Goal: Information Seeking & Learning: Check status

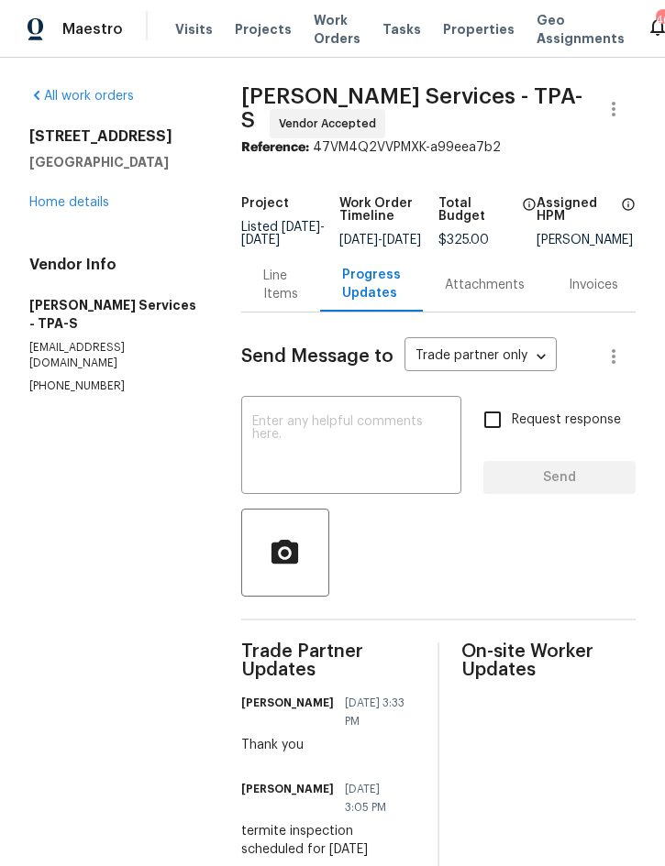
click at [255, 25] on span "Projects" at bounding box center [263, 29] width 57 height 18
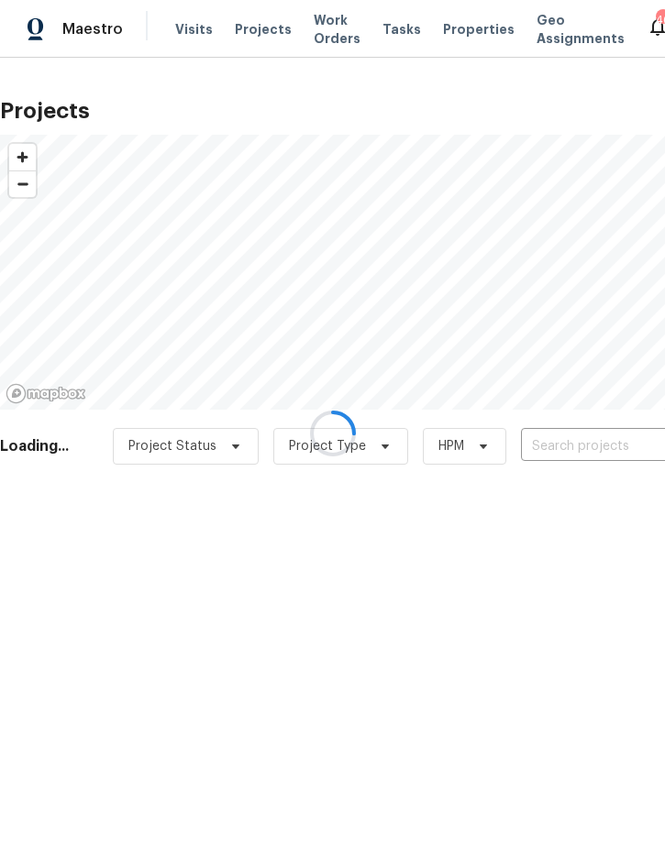
click at [582, 443] on div at bounding box center [332, 433] width 665 height 866
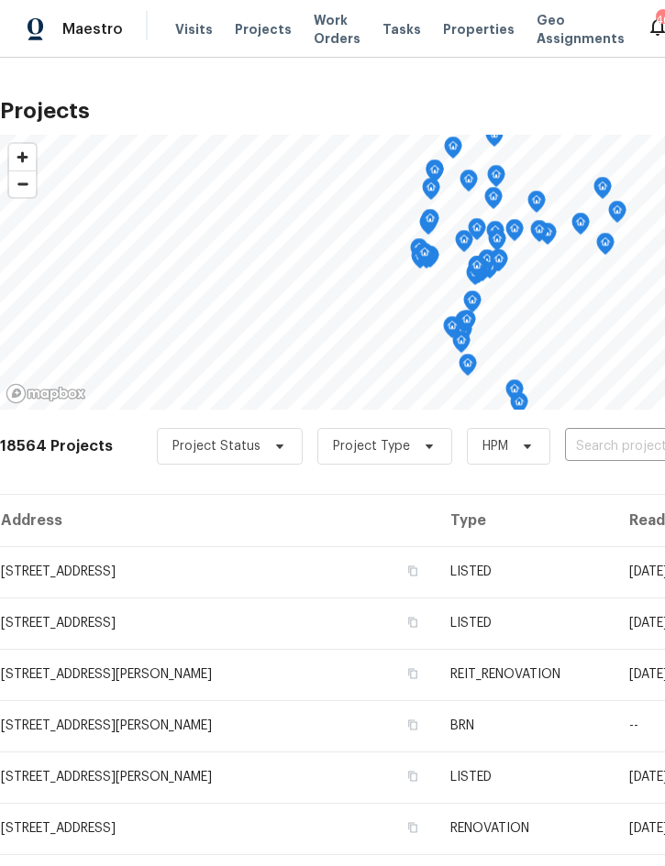
click at [582, 458] on input "text" at bounding box center [670, 447] width 210 height 28
type input "2005 via"
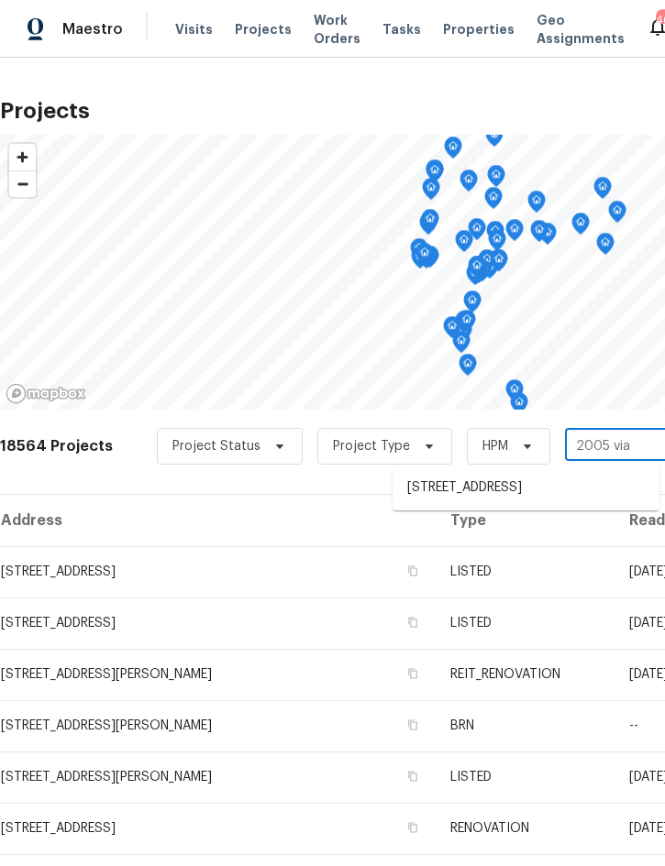
click at [518, 490] on li "[STREET_ADDRESS]" at bounding box center [525, 488] width 267 height 30
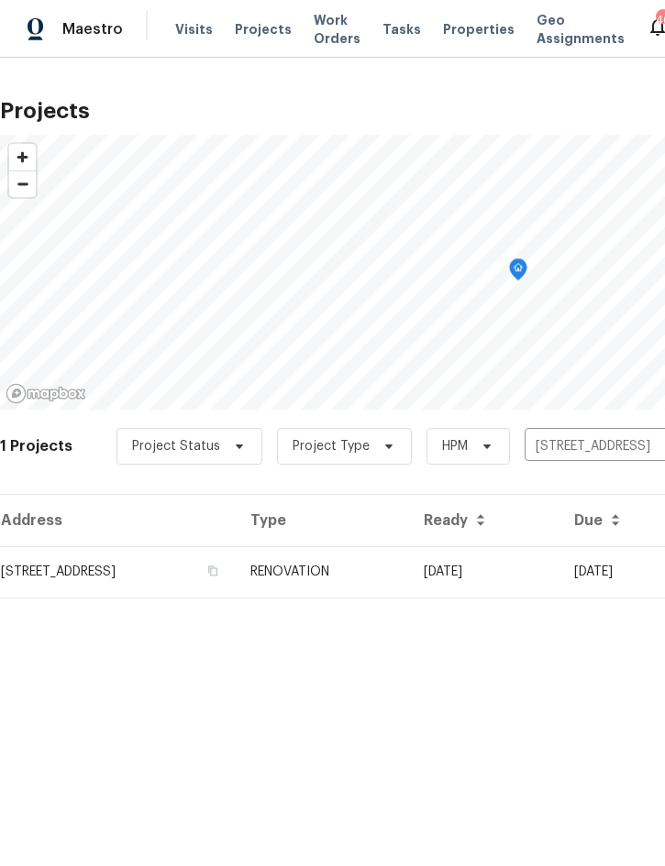
click at [409, 565] on td "RENOVATION" at bounding box center [322, 571] width 173 height 51
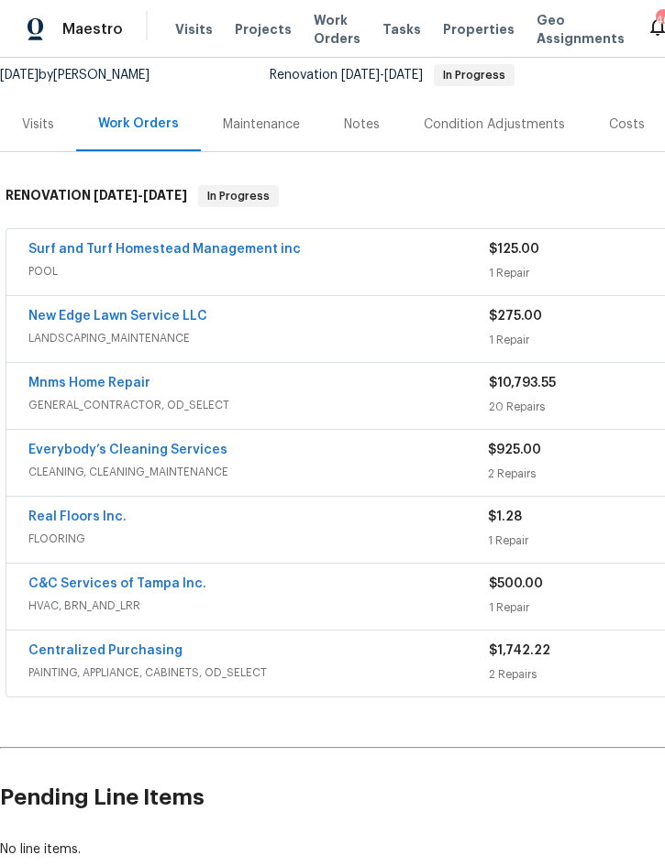
scroll to position [175, 6]
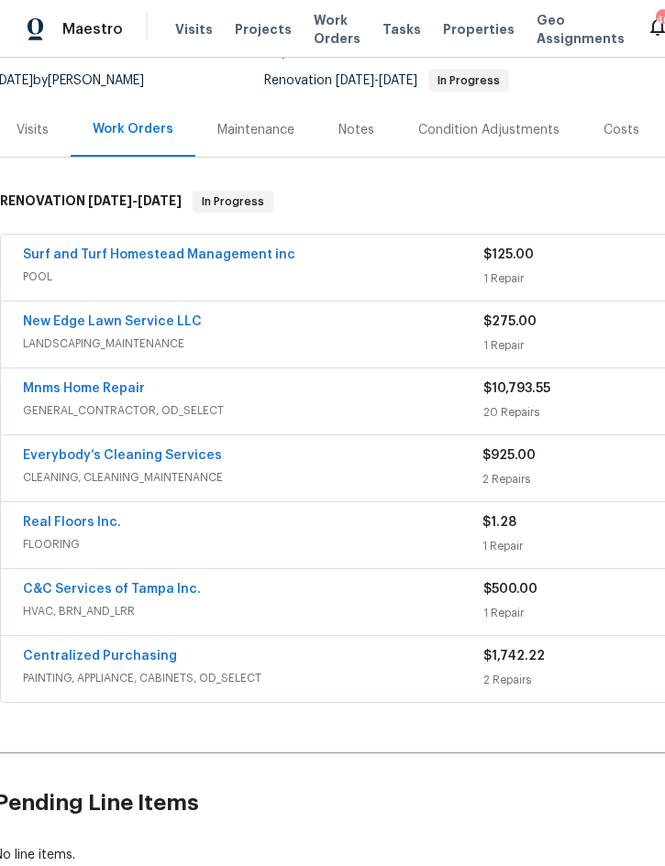
click at [127, 388] on link "Mnms Home Repair" at bounding box center [84, 388] width 122 height 13
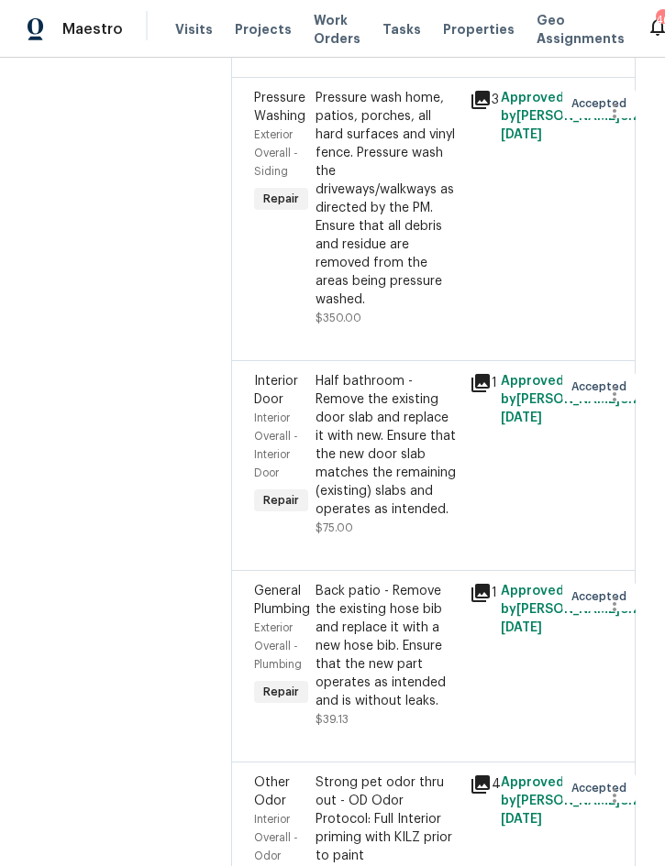
scroll to position [488, 0]
click at [486, 102] on icon at bounding box center [480, 99] width 18 height 18
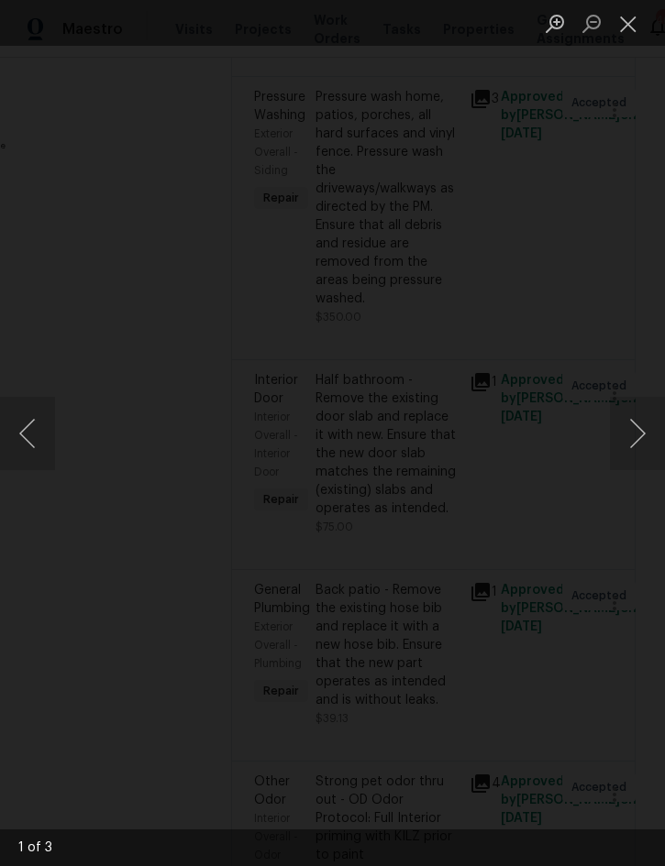
click at [635, 428] on button "Next image" at bounding box center [637, 433] width 55 height 73
click at [642, 424] on button "Next image" at bounding box center [637, 433] width 55 height 73
click at [643, 431] on button "Next image" at bounding box center [637, 433] width 55 height 73
click at [634, 39] on button "Close lightbox" at bounding box center [628, 23] width 37 height 32
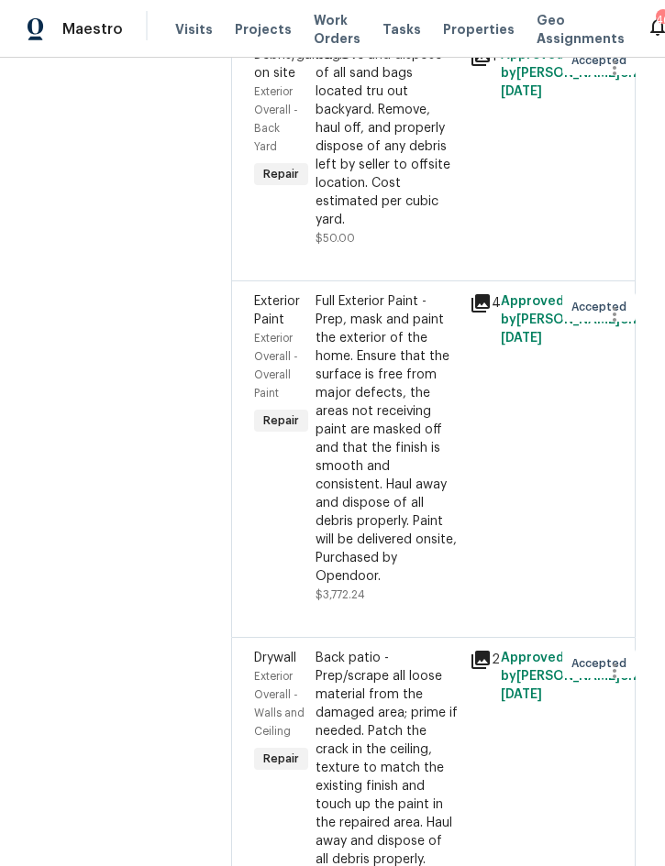
scroll to position [5003, 0]
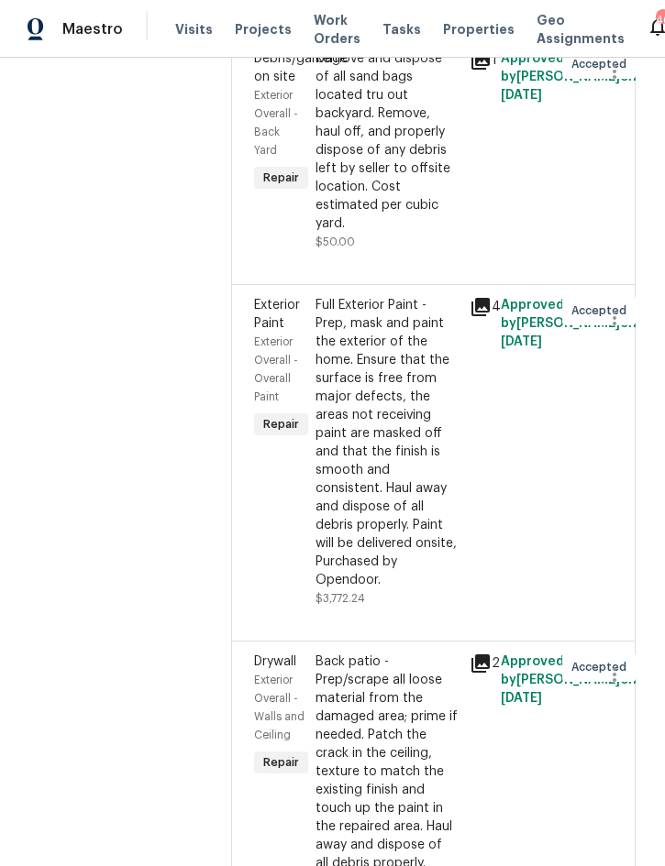
click at [383, 455] on div "Full Exterior Paint - Prep, mask and paint the exterior of the home. Ensure tha…" at bounding box center [386, 442] width 143 height 293
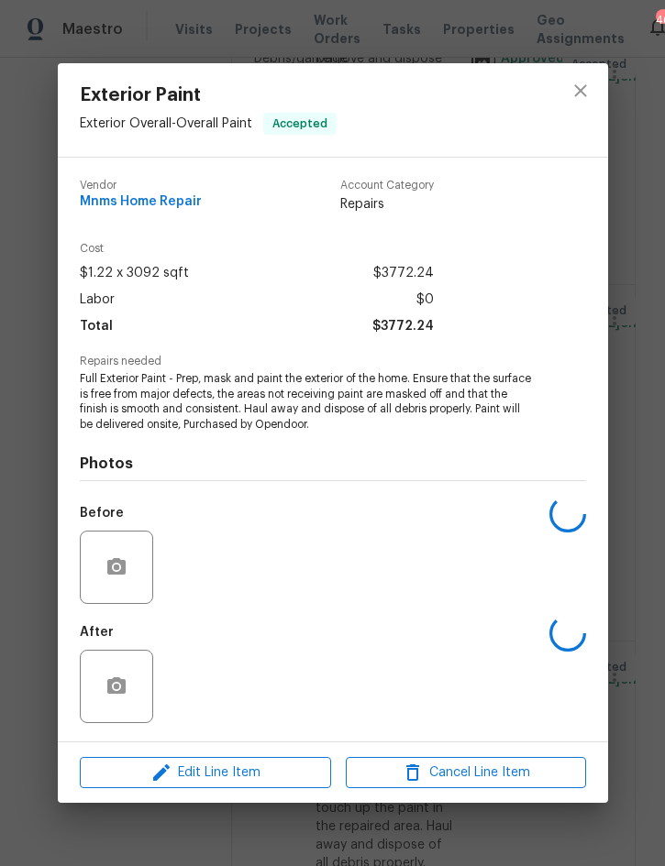
click at [479, 314] on div "Cost $1.22 x 3092 sqft $3772.24 Labor $0 Total $3772.24" at bounding box center [333, 299] width 506 height 113
click at [580, 96] on icon "close" at bounding box center [580, 91] width 22 height 22
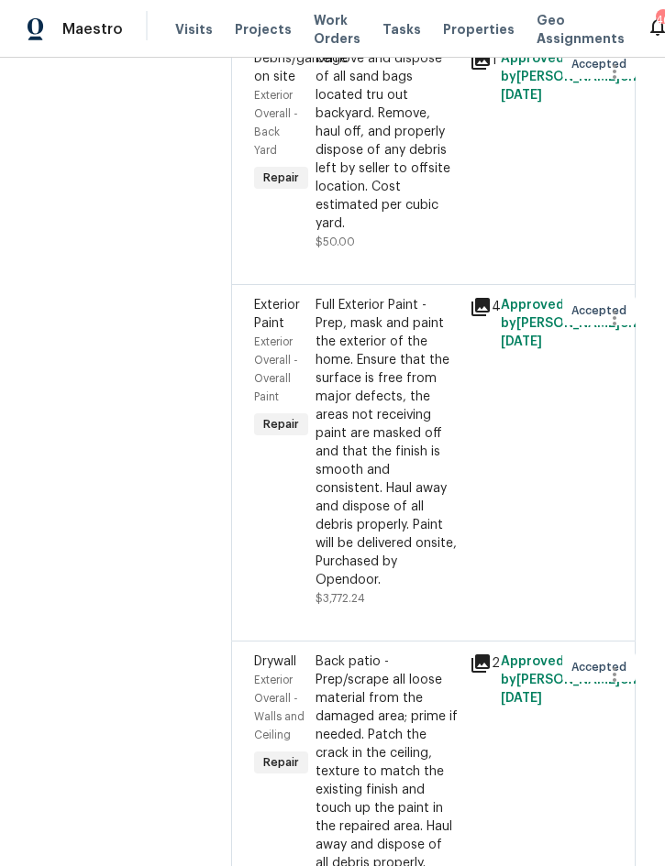
click at [480, 301] on icon at bounding box center [480, 307] width 22 height 22
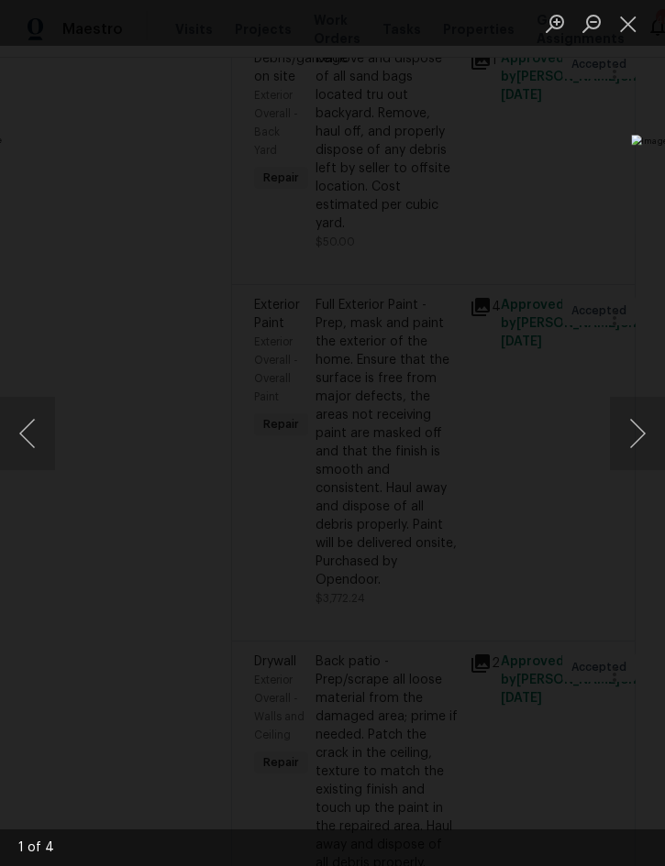
click at [424, 367] on img "Lightbox" at bounding box center [195, 433] width 458 height 598
click at [456, 460] on img "Lightbox" at bounding box center [226, 433] width 458 height 598
click at [456, 413] on img "Lightbox" at bounding box center [226, 433] width 458 height 598
click at [443, 383] on img "Lightbox" at bounding box center [226, 433] width 458 height 598
click at [378, 125] on div "Lightbox" at bounding box center [332, 433] width 665 height 866
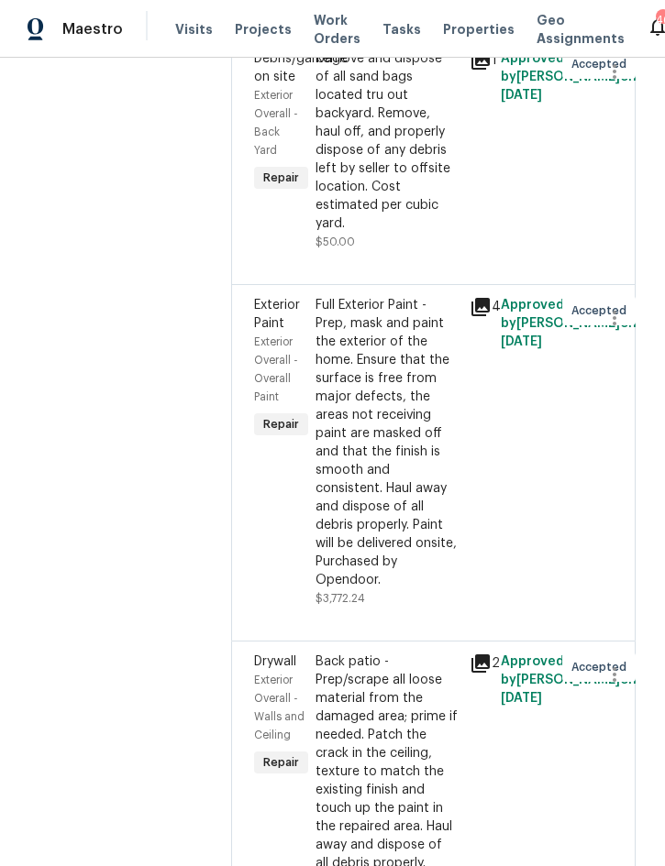
click at [478, 313] on icon at bounding box center [480, 307] width 18 height 18
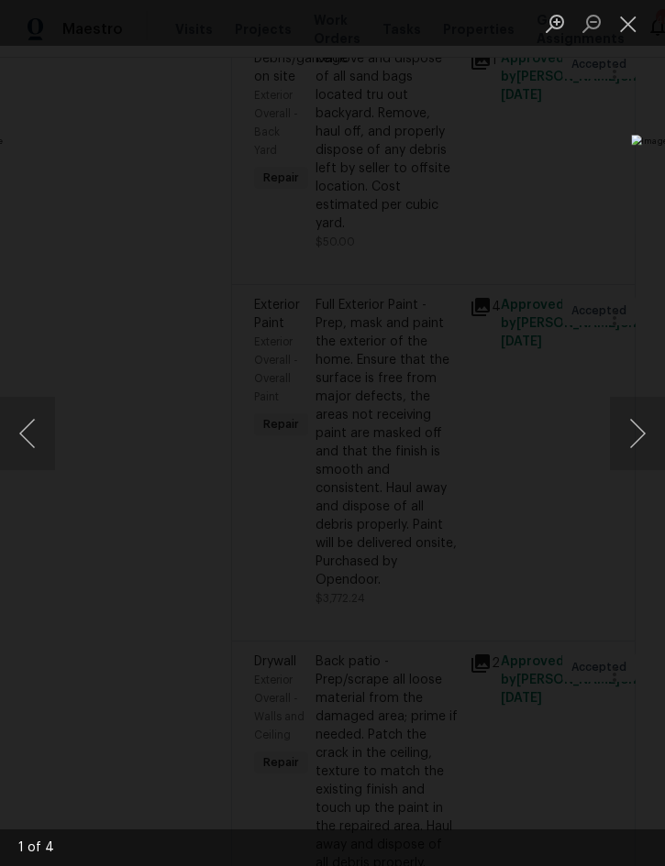
click at [628, 422] on button "Next image" at bounding box center [637, 433] width 55 height 73
click at [636, 420] on button "Next image" at bounding box center [637, 433] width 55 height 73
click at [631, 428] on button "Next image" at bounding box center [637, 433] width 55 height 73
click at [628, 430] on button "Next image" at bounding box center [637, 433] width 55 height 73
click at [638, 15] on button "Close lightbox" at bounding box center [628, 23] width 37 height 32
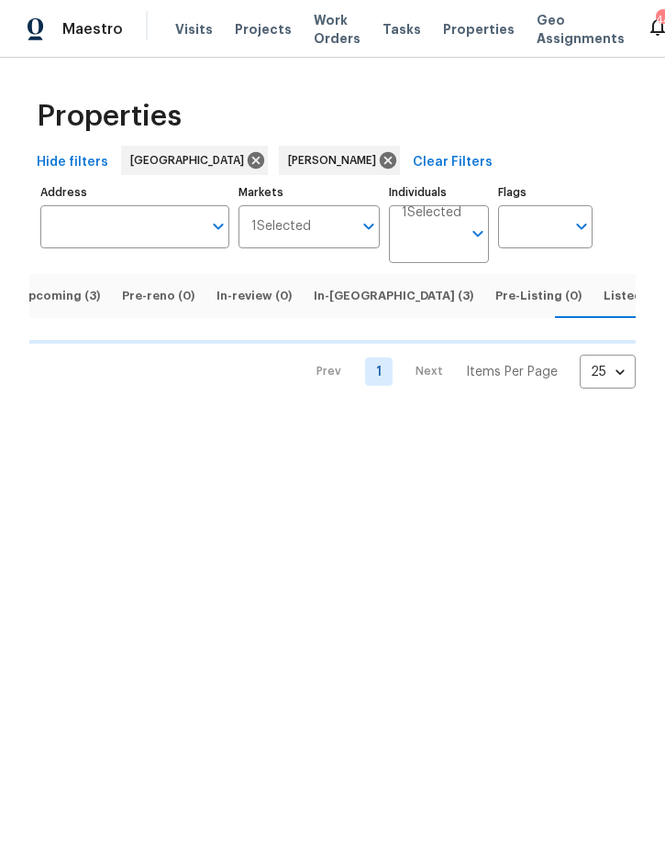
scroll to position [0, 22]
click at [602, 303] on span "Listed (15)" at bounding box center [633, 296] width 62 height 20
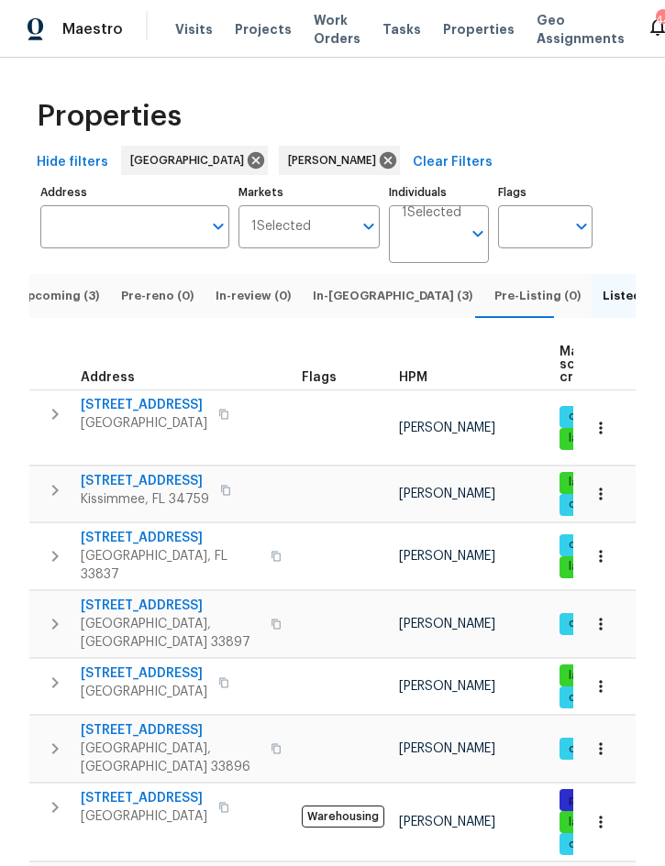
click at [81, 306] on span "Upcoming (3)" at bounding box center [58, 296] width 81 height 20
